Goal: Transaction & Acquisition: Purchase product/service

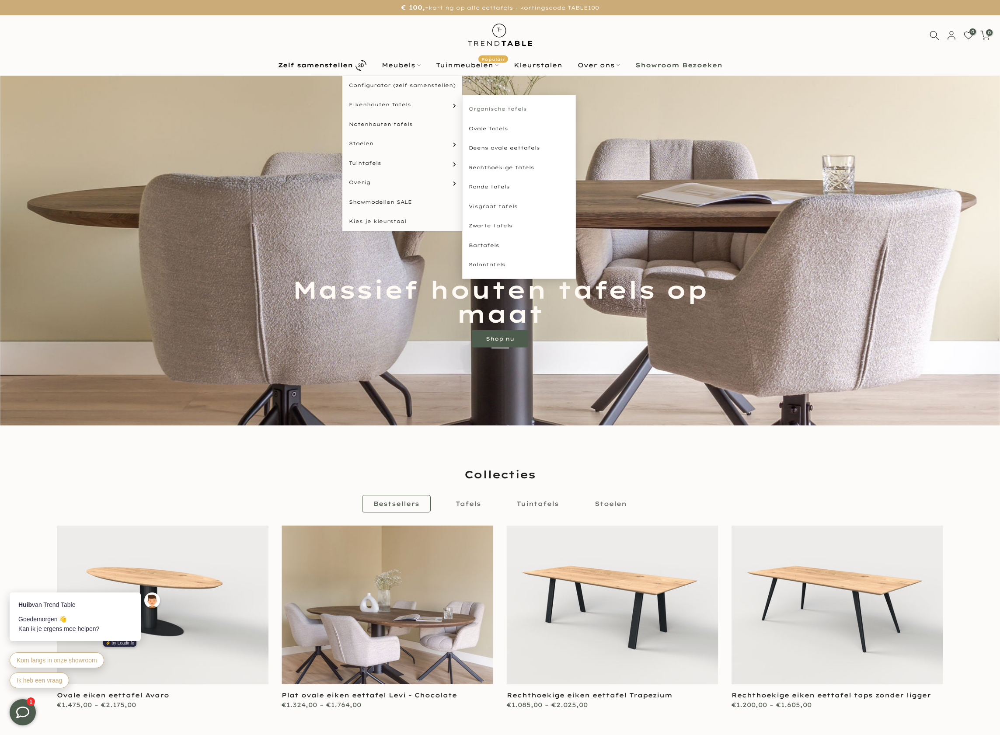
click at [497, 112] on link "Organische tafels" at bounding box center [519, 109] width 114 height 20
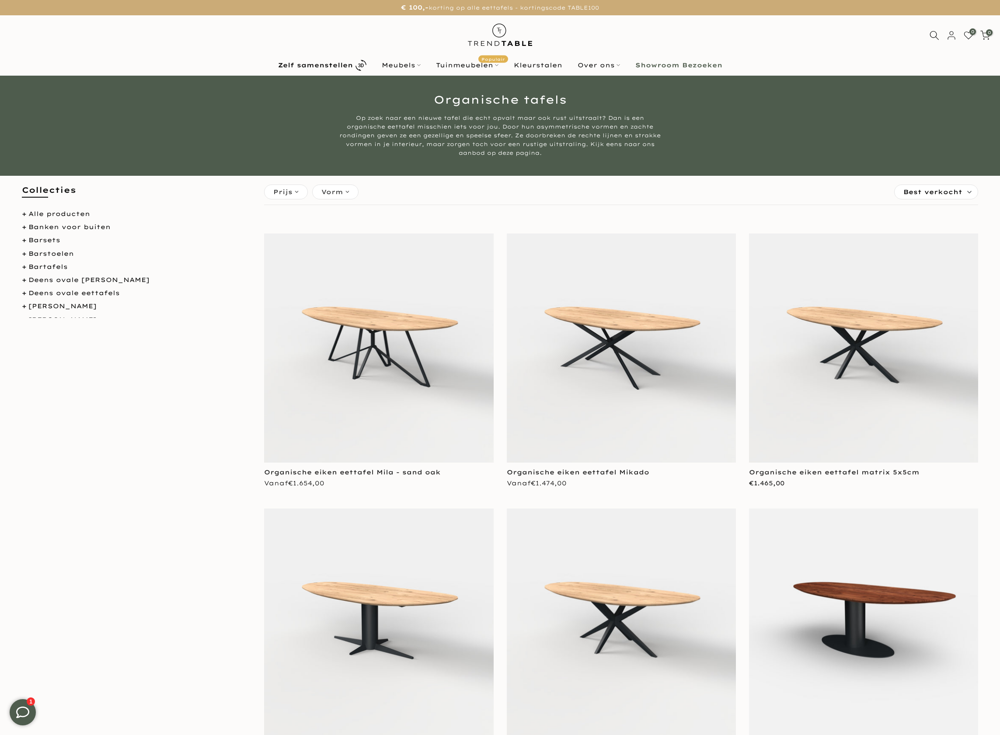
click at [430, 371] on img at bounding box center [378, 348] width 229 height 229
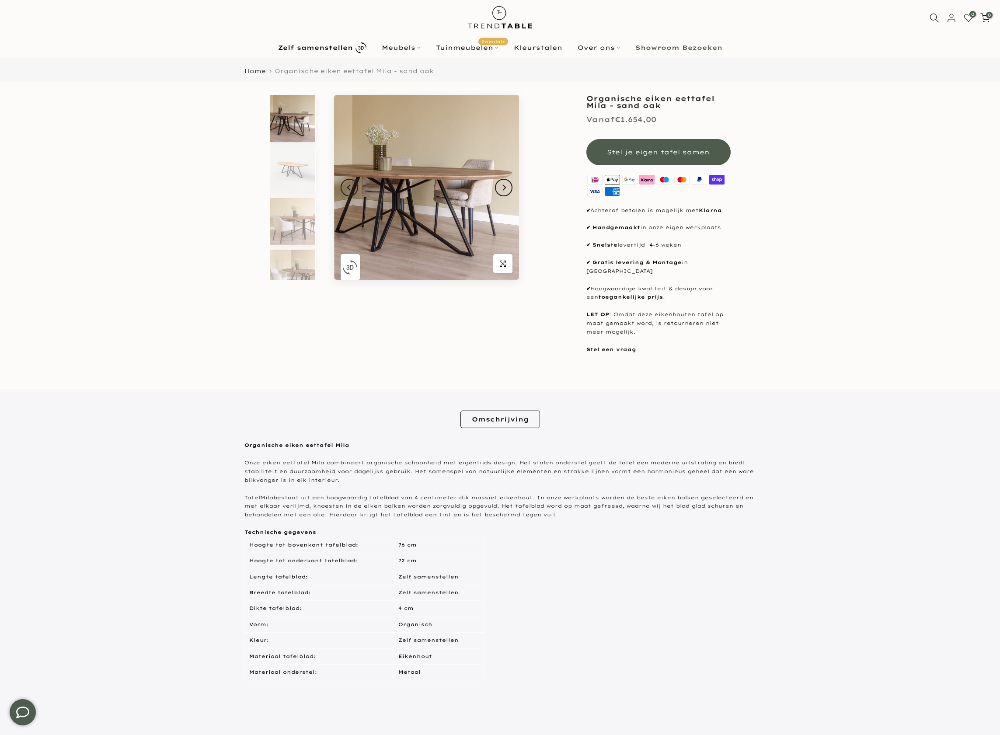
scroll to position [157, 0]
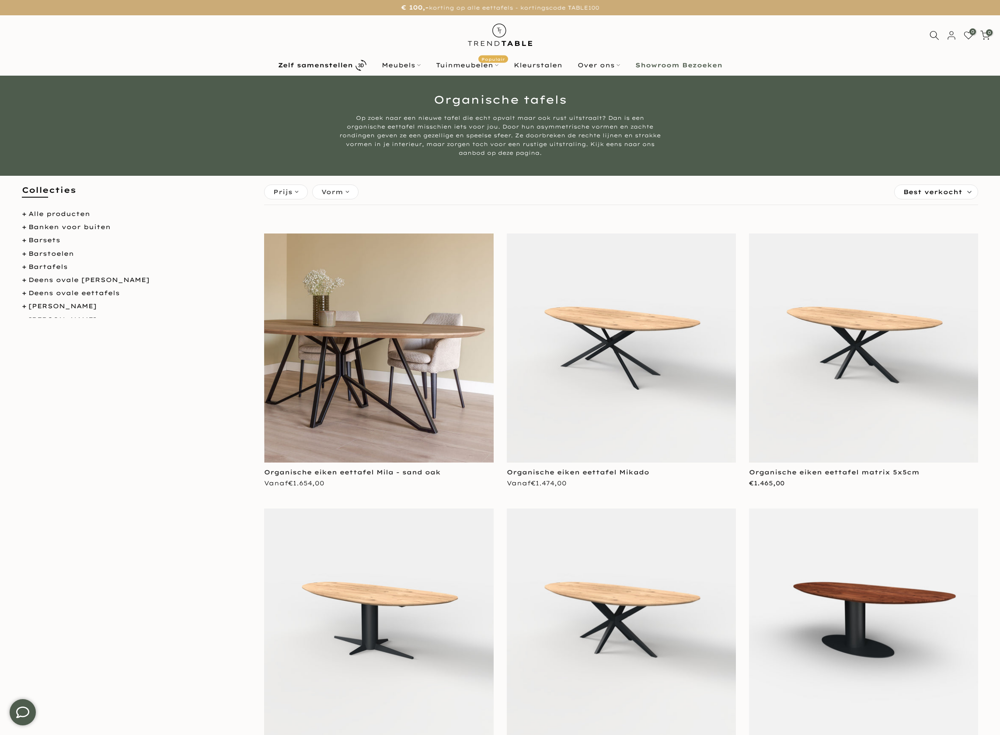
click at [673, 323] on img at bounding box center [621, 348] width 229 height 229
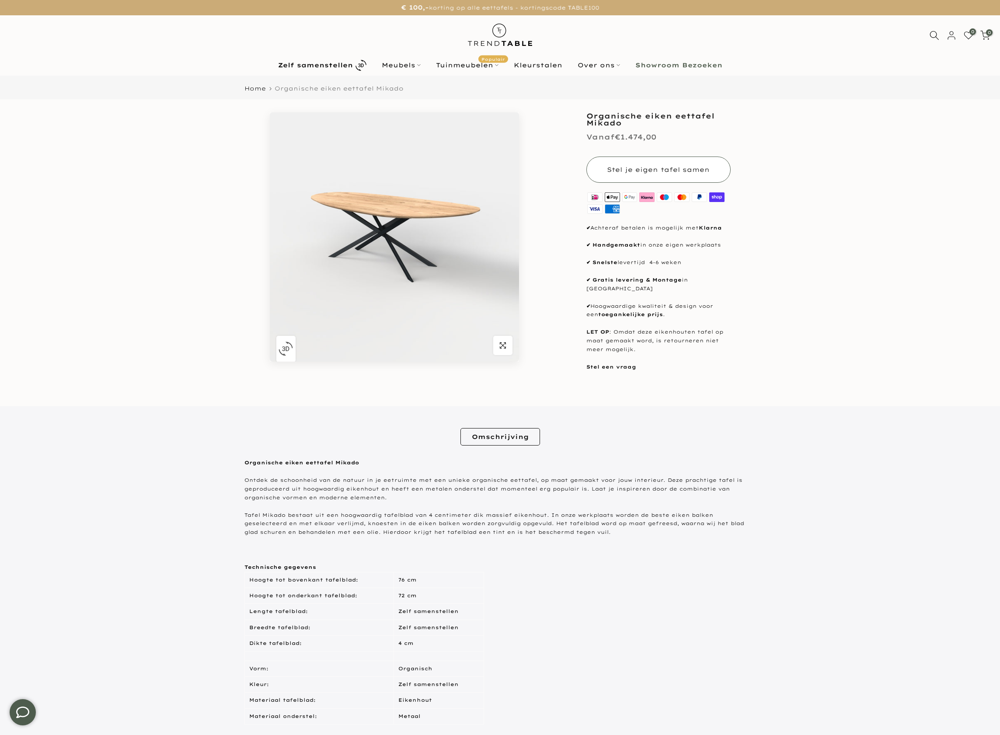
click at [679, 178] on button "Stel je eigen tafel samen" at bounding box center [658, 170] width 144 height 26
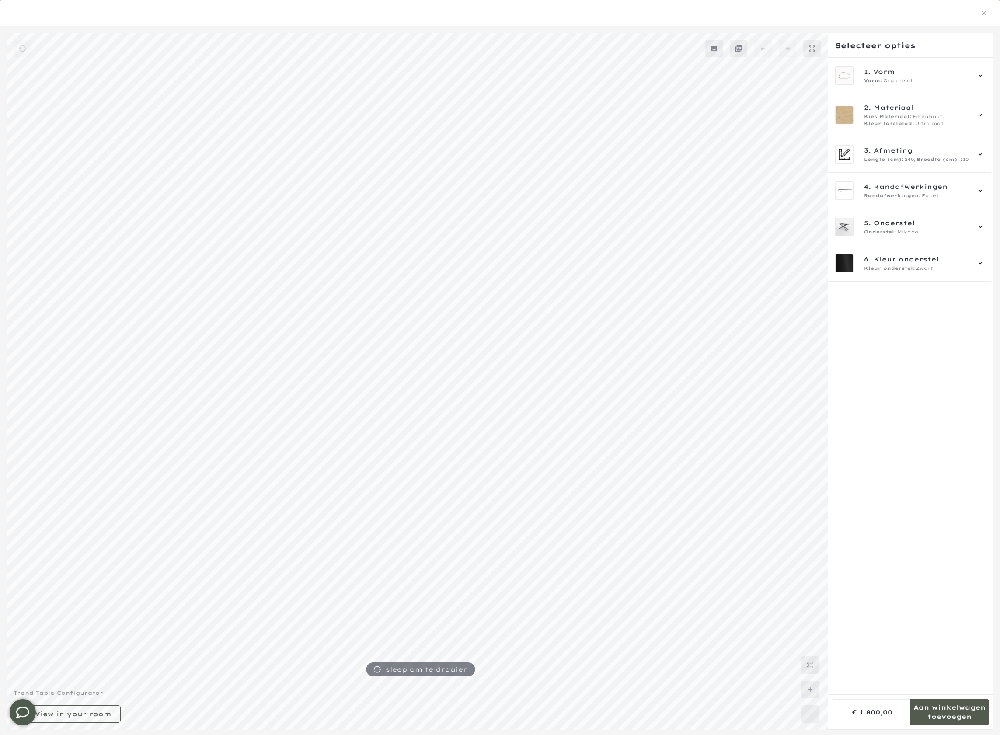
click at [951, 705] on mmq-formatted-message at bounding box center [949, 711] width 78 height 17
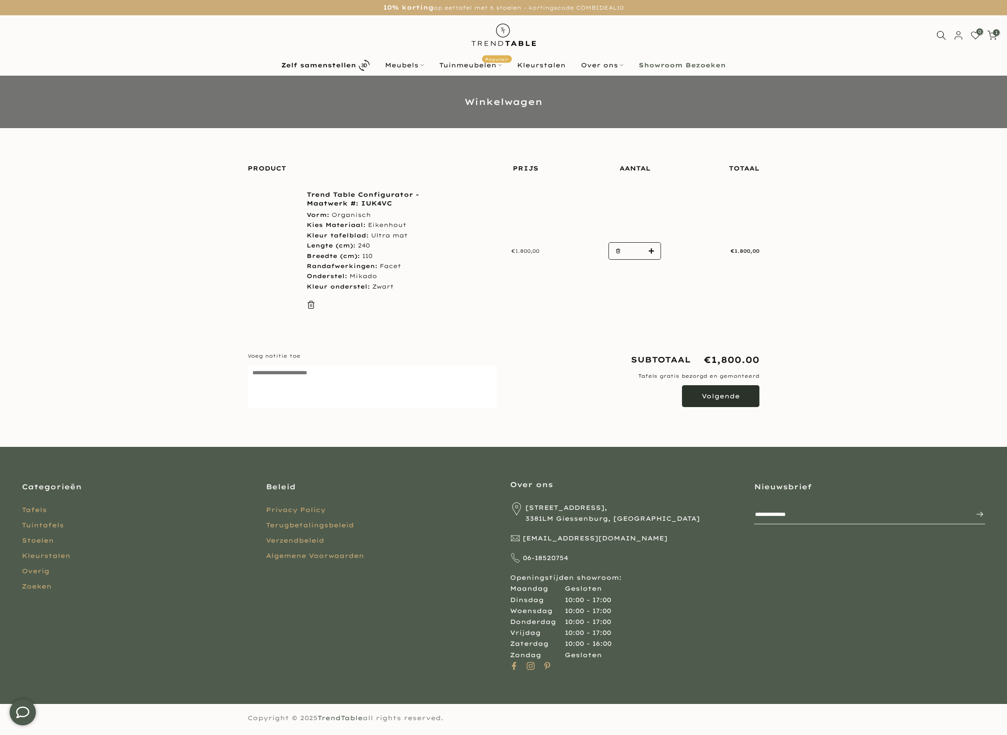
click at [720, 401] on button "Volgende" at bounding box center [720, 396] width 77 height 22
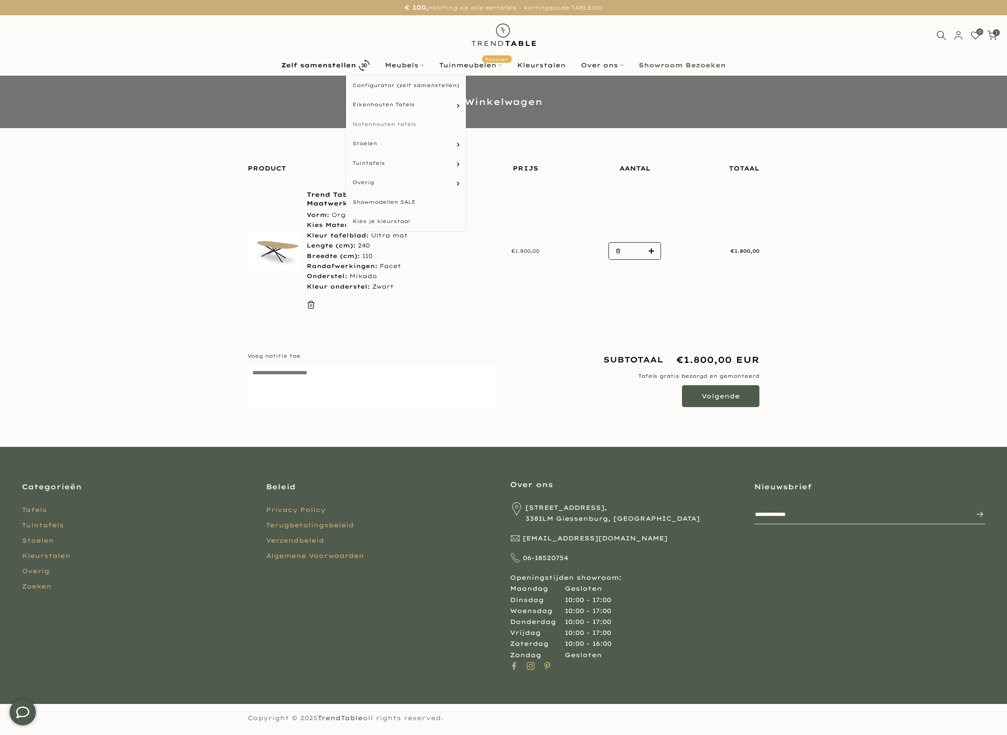
click at [405, 124] on link "Notenhouten tafels" at bounding box center [406, 125] width 120 height 20
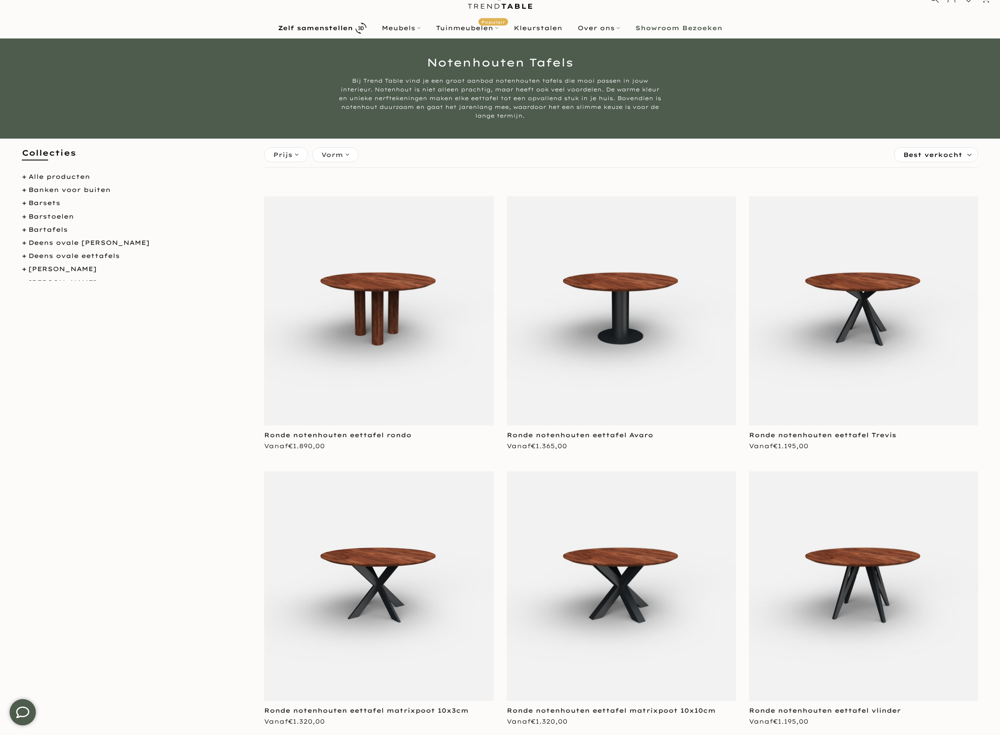
scroll to position [42, 0]
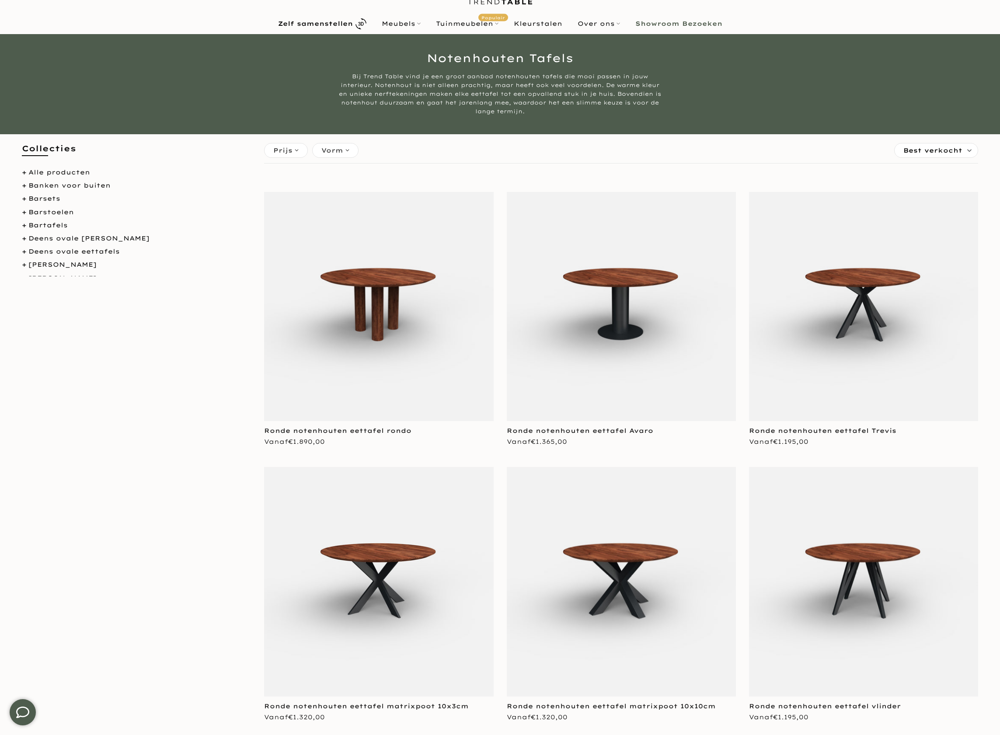
click at [624, 282] on img at bounding box center [621, 306] width 229 height 229
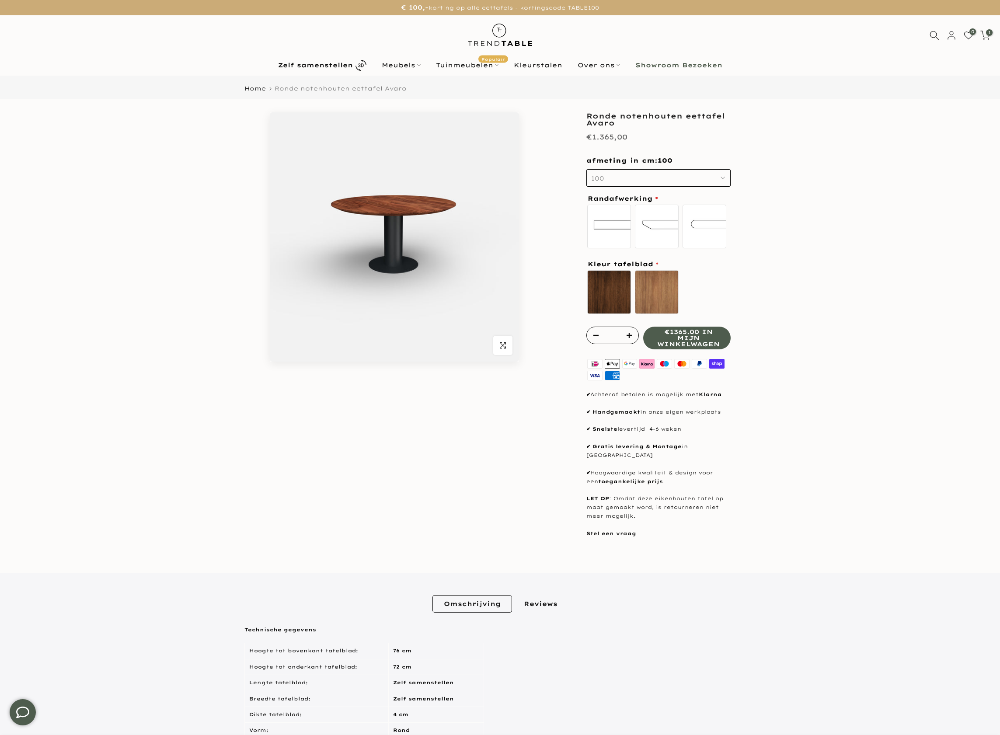
click at [712, 180] on button "100" at bounding box center [658, 177] width 144 height 17
click at [658, 251] on div "130" at bounding box center [658, 259] width 144 height 17
click at [619, 234] on label "standaard recht" at bounding box center [609, 227] width 44 height 44
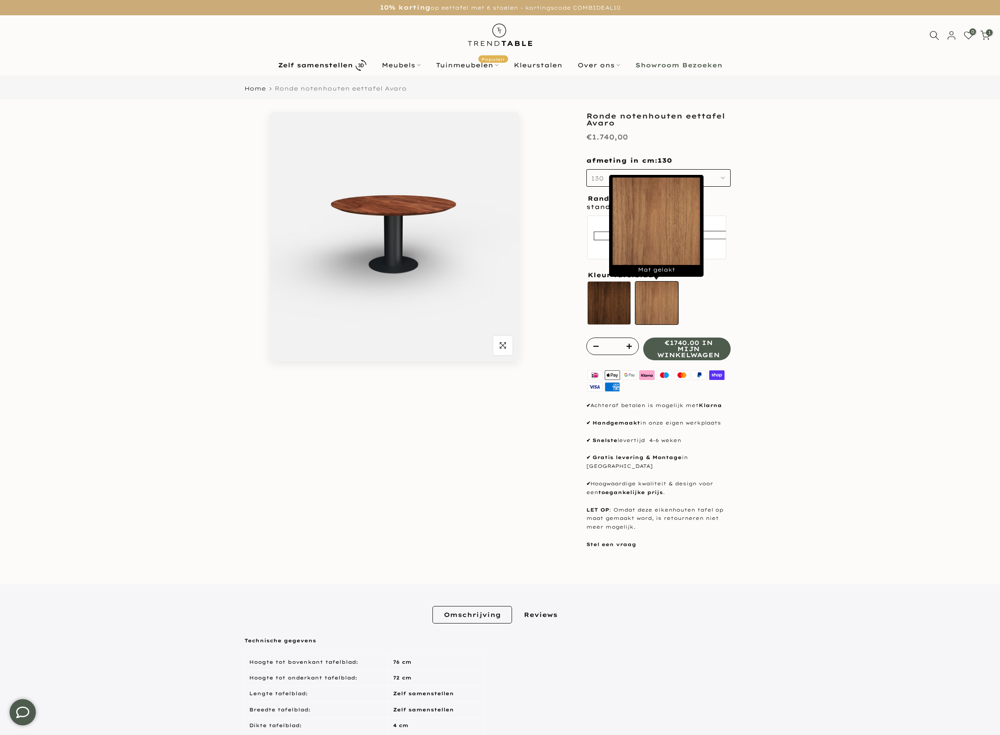
click at [642, 297] on label "Mat gelakt" at bounding box center [657, 303] width 44 height 44
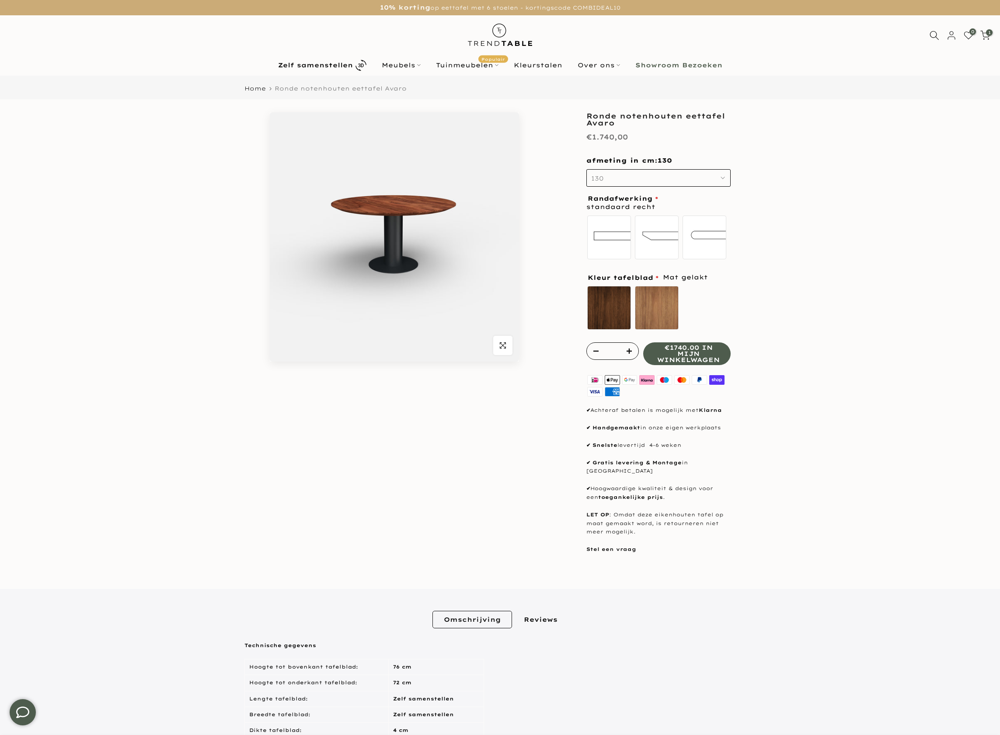
click at [698, 356] on span "€1740.00 in mijn winkelwagen" at bounding box center [688, 354] width 63 height 18
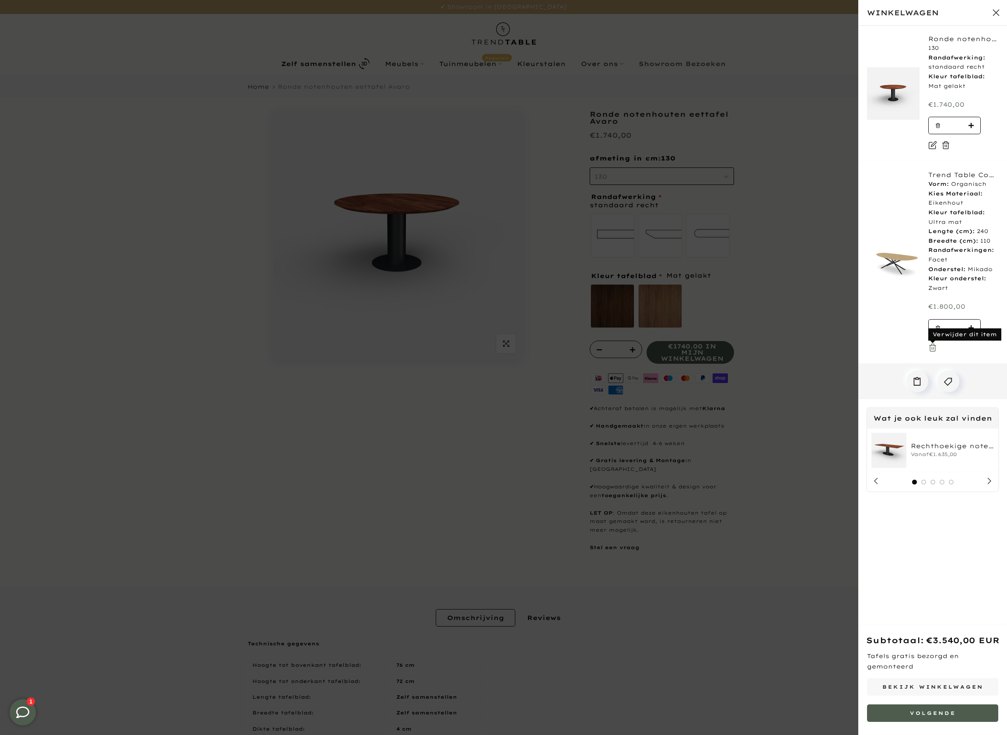
click at [931, 346] on icon at bounding box center [932, 347] width 9 height 9
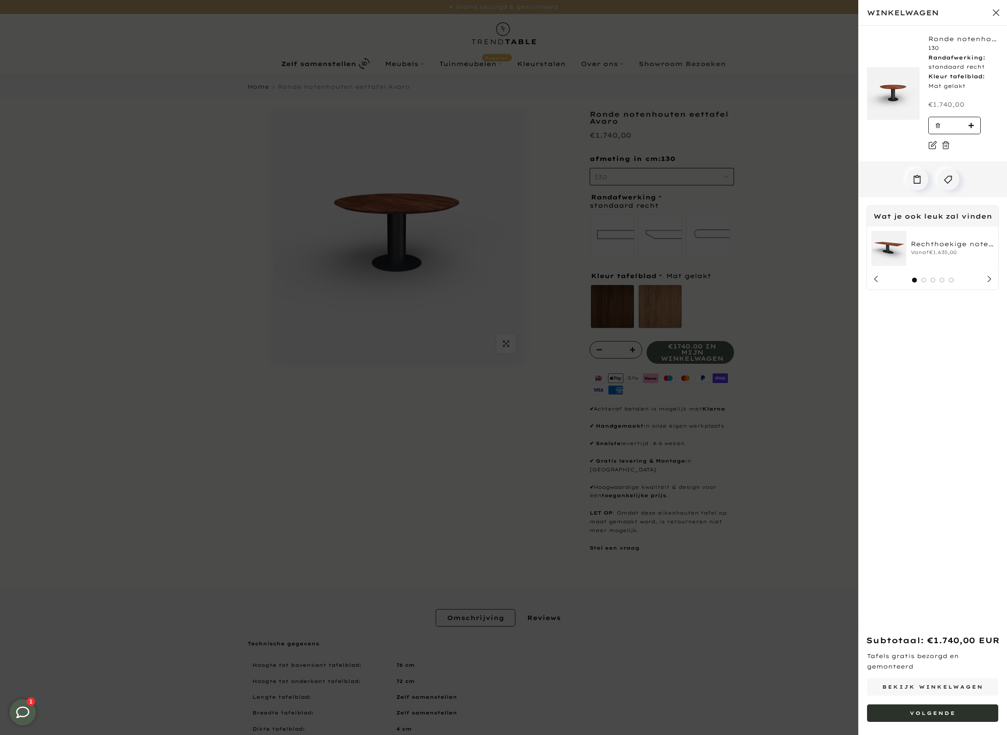
click at [940, 717] on button "Volgende" at bounding box center [932, 713] width 131 height 17
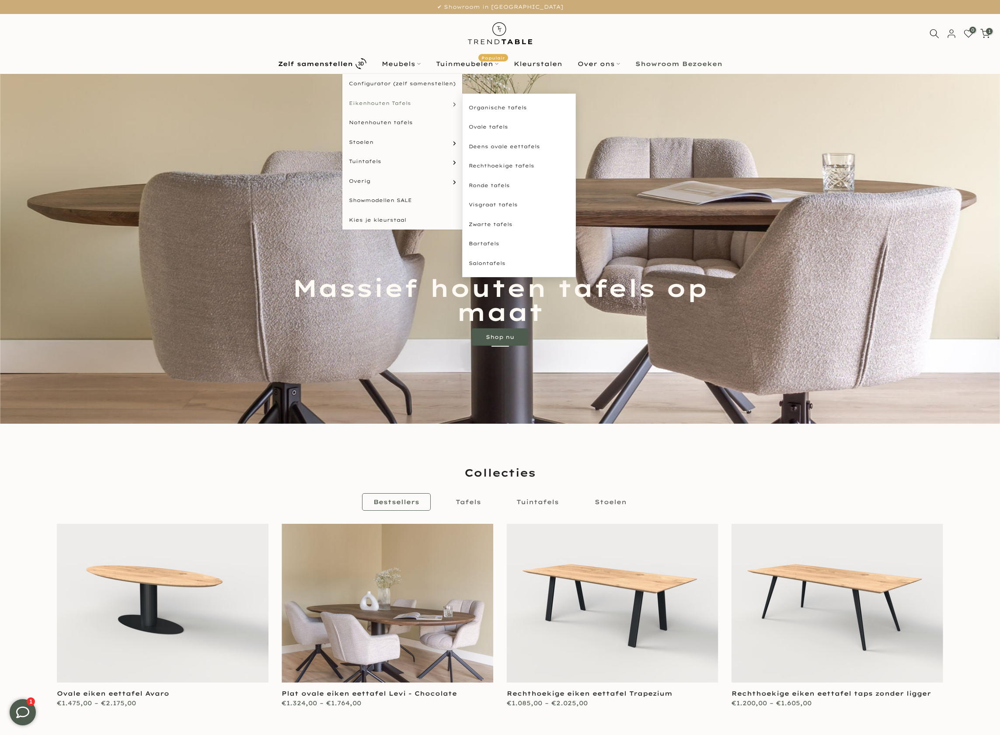
click at [400, 105] on span "Eikenhouten Tafels" at bounding box center [380, 103] width 62 height 7
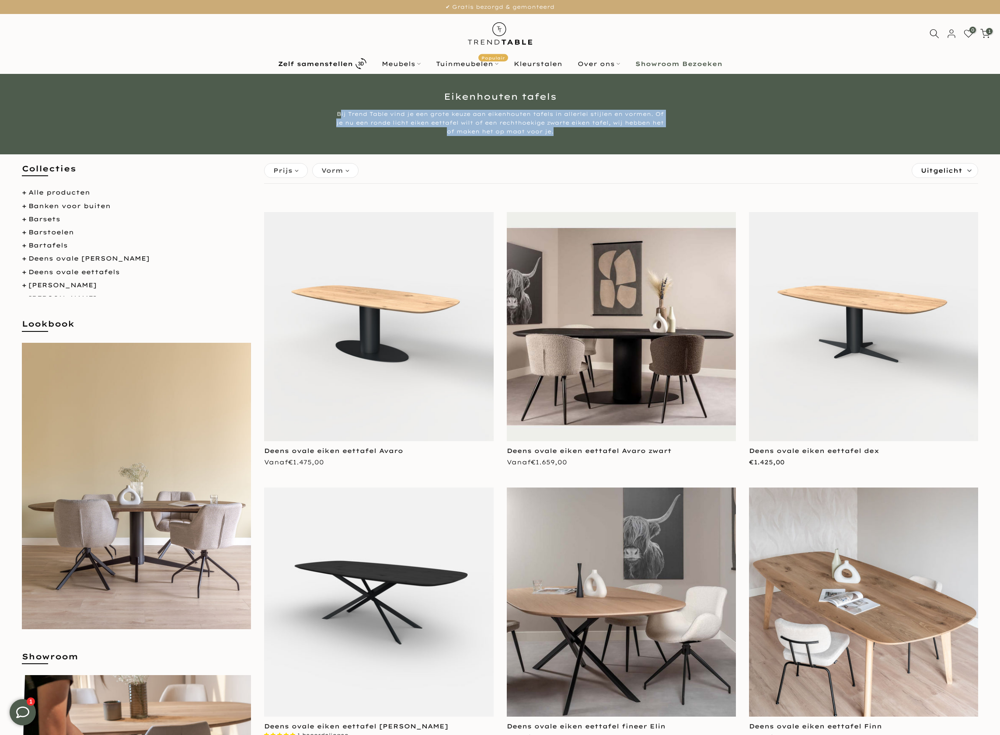
drag, startPoint x: 352, startPoint y: 114, endPoint x: 641, endPoint y: 137, distance: 290.4
click at [641, 137] on div "Eikenhouten tafels Bij Trend Table vind je een grote keuze aan eikenhouten tafe…" at bounding box center [500, 114] width 1000 height 80
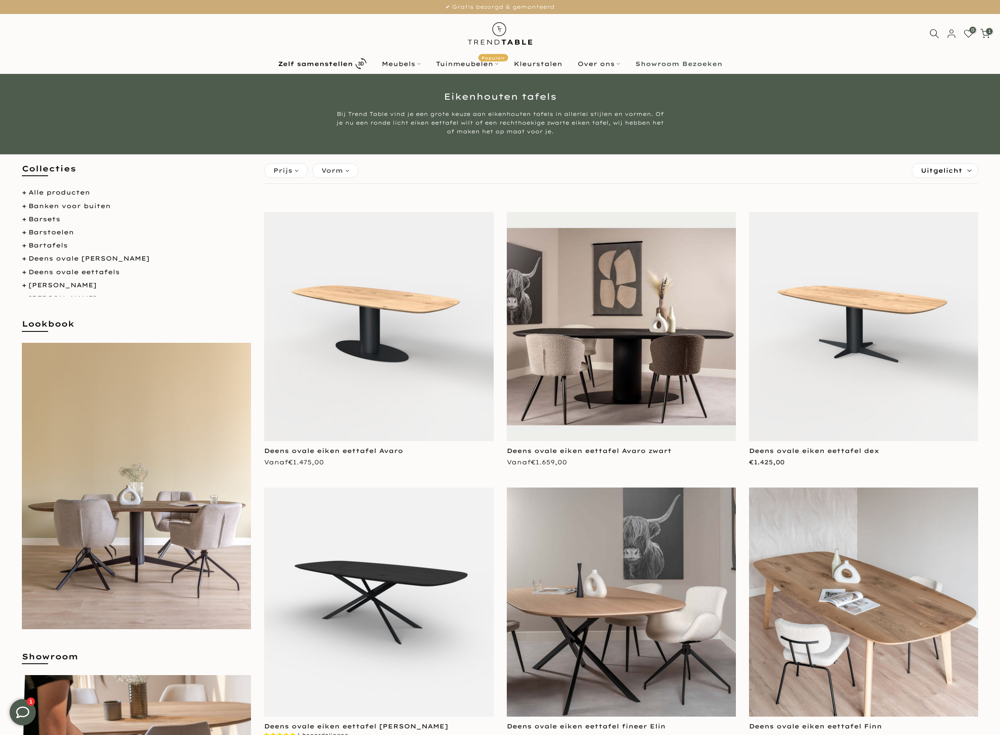
click at [461, 120] on div "Bij Trend Table vind je een grote keuze aan eikenhouten tafels in allerlei stij…" at bounding box center [500, 123] width 328 height 26
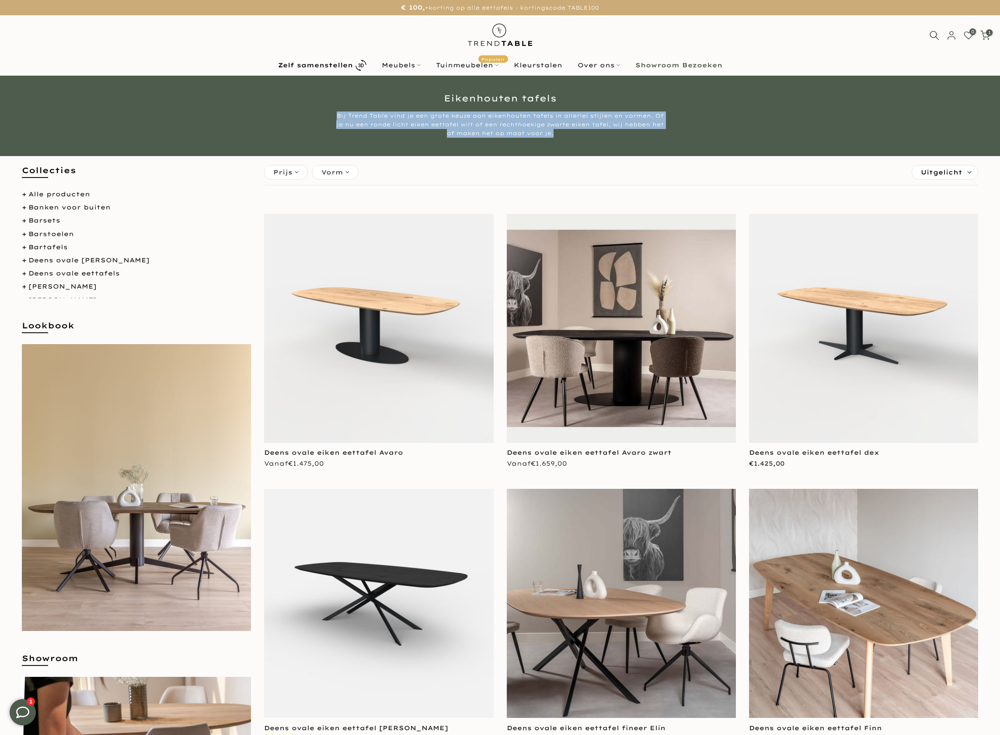
drag, startPoint x: 402, startPoint y: 122, endPoint x: 824, endPoint y: 230, distance: 435.4
click at [601, 140] on div "Eikenhouten tafels Bij Trend Table vind je een grote keuze aan eikenhouten tafe…" at bounding box center [500, 116] width 1000 height 80
copy div "Bij Trend Table vind je een grote keuze aan eikenhouten tafels in allerlei stij…"
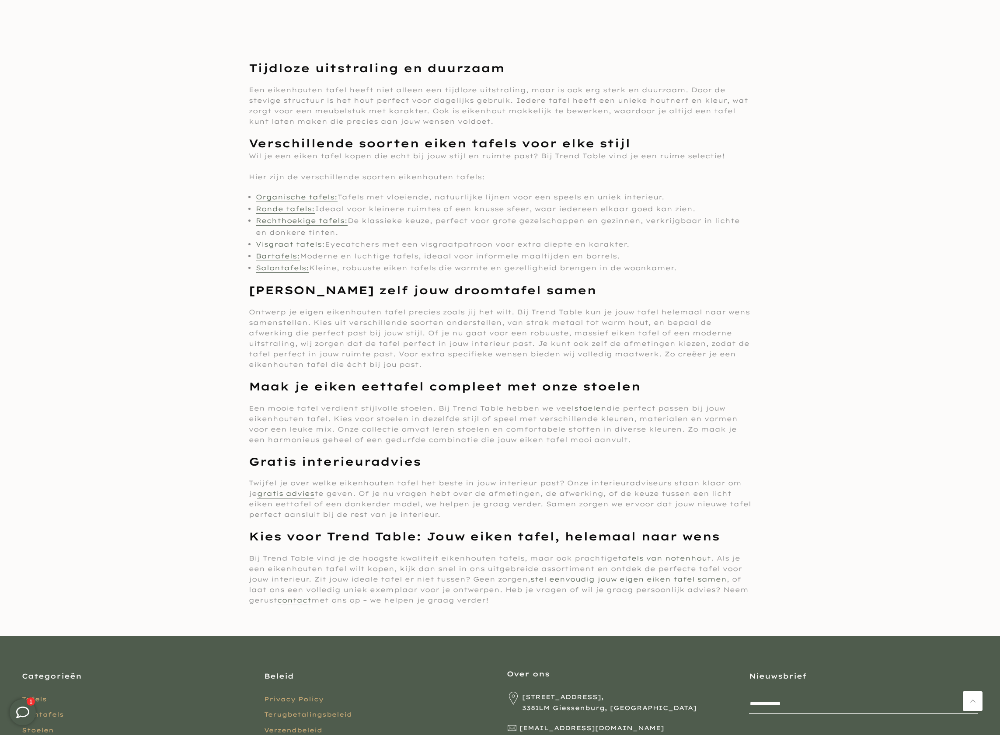
scroll to position [13654, 0]
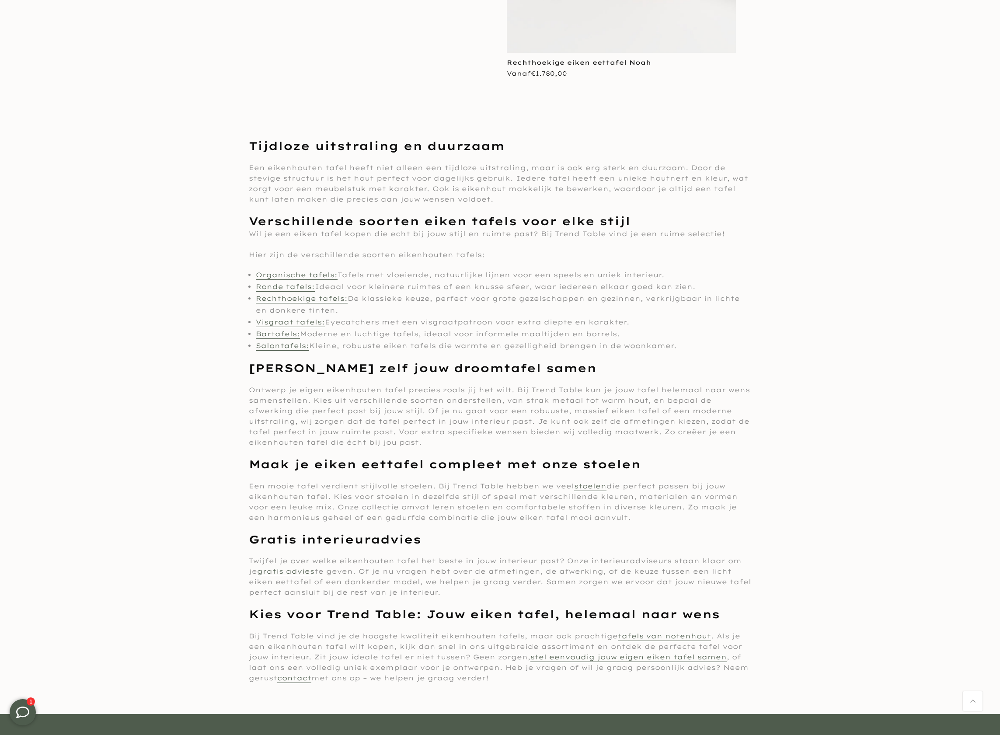
drag, startPoint x: 499, startPoint y: 417, endPoint x: 250, endPoint y: 141, distance: 371.6
click at [250, 141] on div "Tijdloze uitstraling en duurzaam Een eikenhouten tafel heeft niet alleen een ti…" at bounding box center [500, 410] width 503 height 545
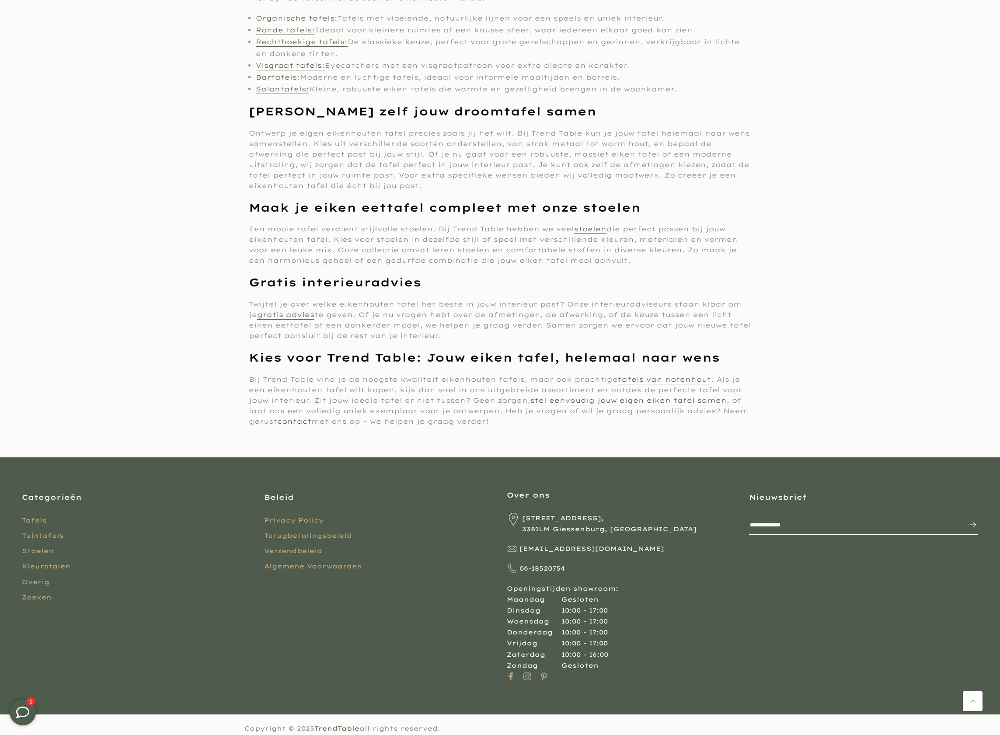
scroll to position [13912, 0]
click at [582, 531] on span "Nijverheidsweg 9, 3381LM Giessenburg, Nederland" at bounding box center [609, 524] width 174 height 22
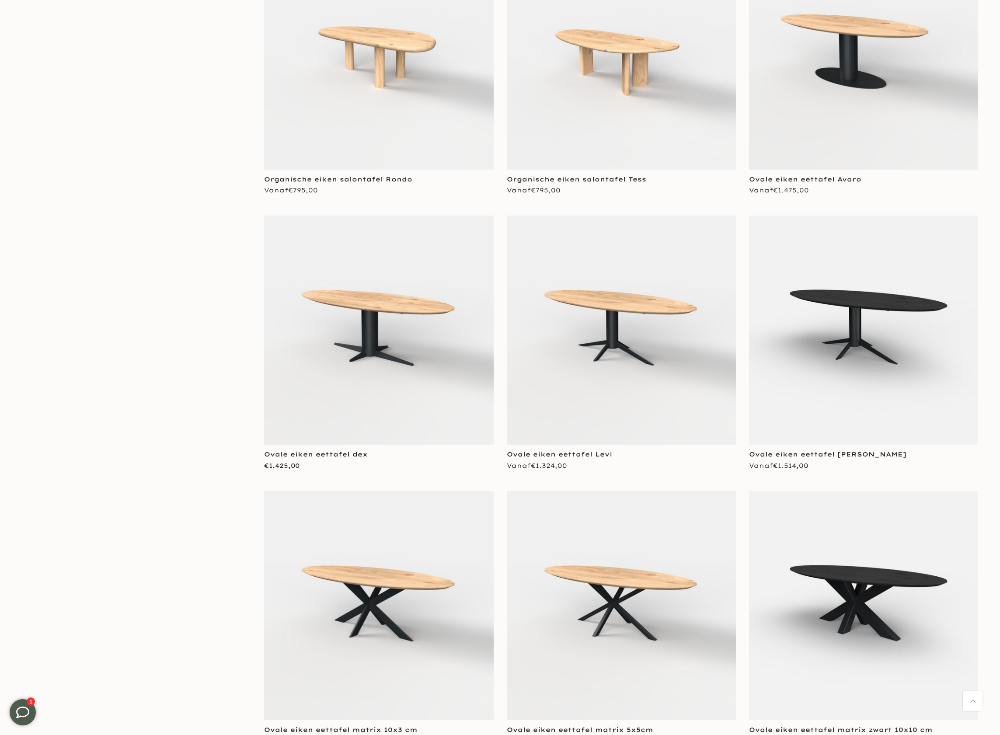
scroll to position [1102, 0]
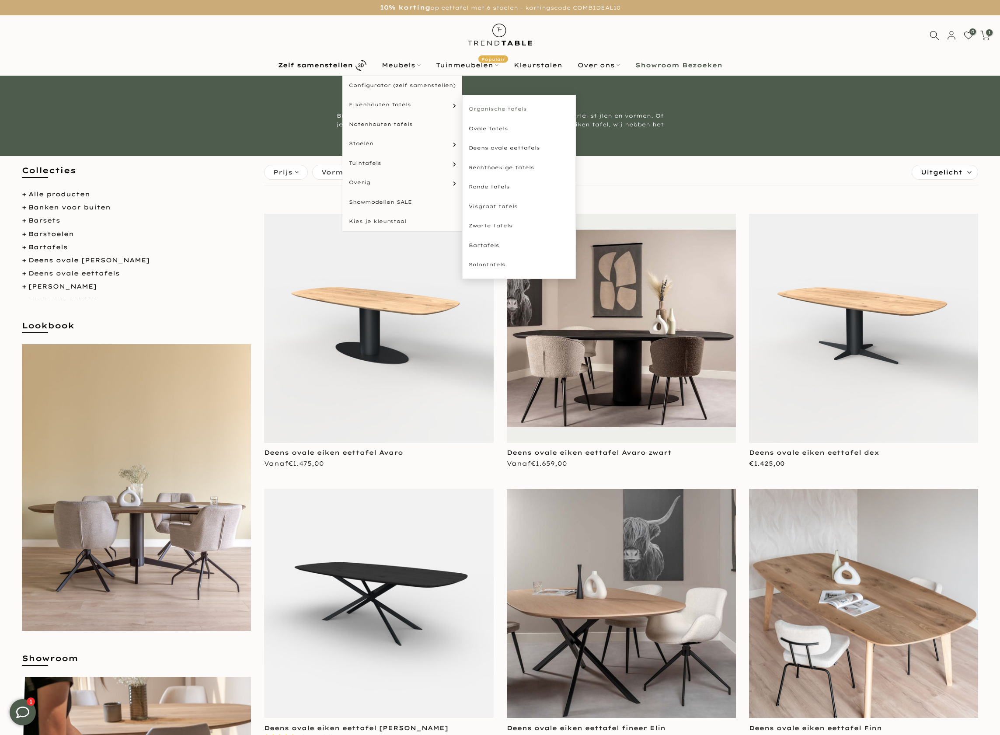
click at [493, 106] on link "Organische tafels" at bounding box center [519, 109] width 114 height 20
